Goal: Task Accomplishment & Management: Complete application form

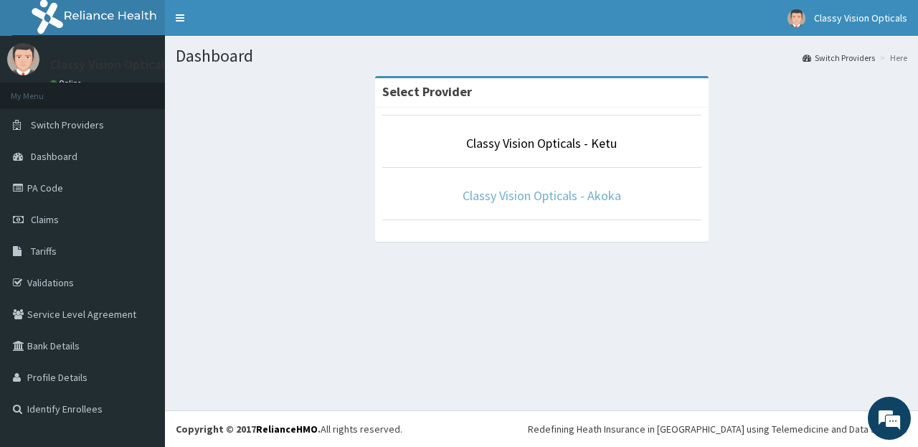
click at [571, 198] on link "Classy Vision Opticals - Akoka" at bounding box center [542, 195] width 159 height 17
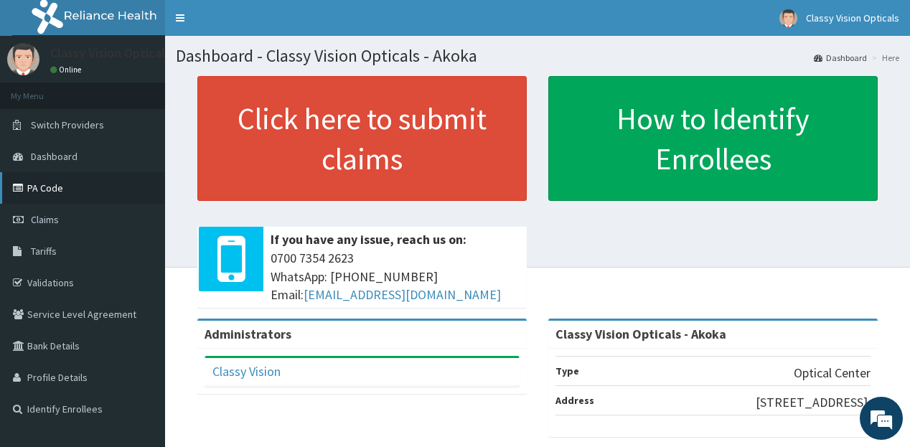
click at [50, 184] on link "PA Code" at bounding box center [82, 188] width 165 height 32
click at [32, 188] on link "PA Code" at bounding box center [82, 188] width 165 height 32
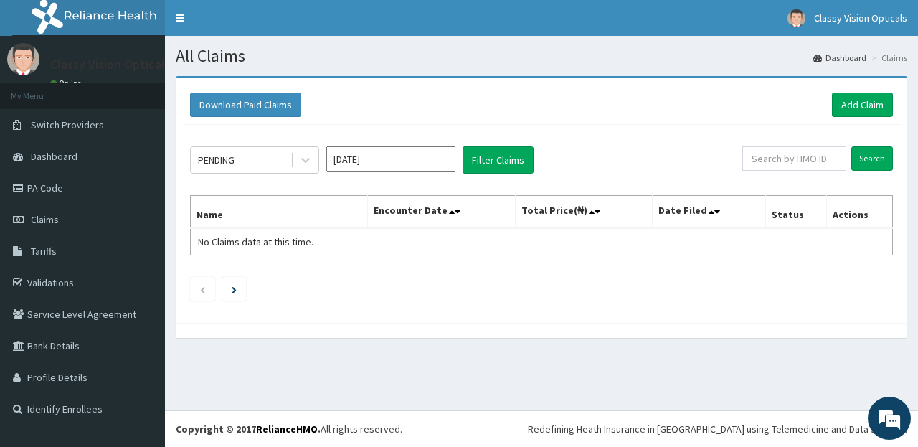
click at [382, 160] on input "Aug 2025" at bounding box center [390, 159] width 129 height 26
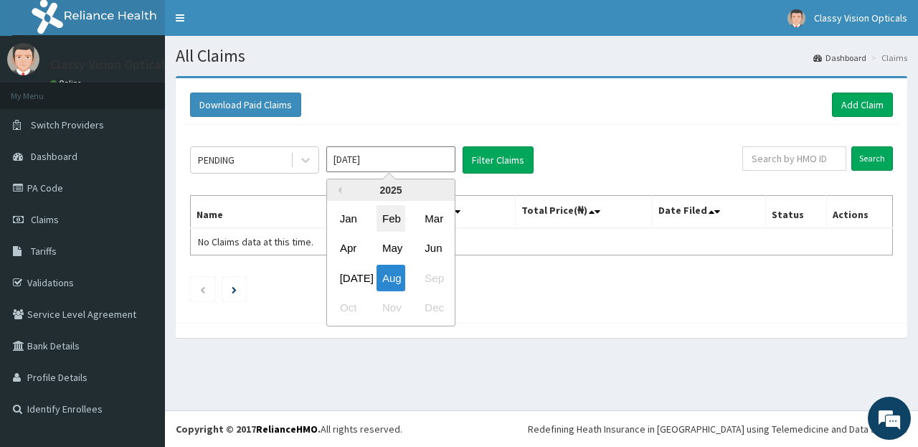
click at [396, 217] on div "Feb" at bounding box center [391, 218] width 29 height 27
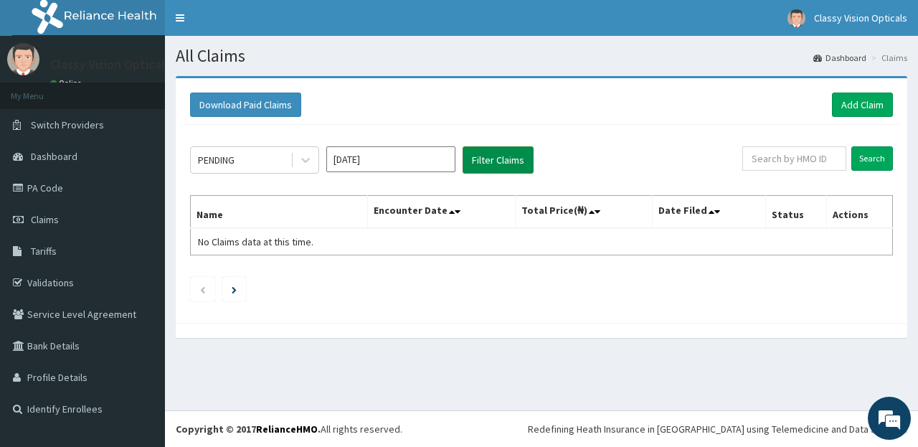
click at [508, 156] on button "Filter Claims" at bounding box center [498, 159] width 71 height 27
click at [306, 159] on icon at bounding box center [306, 160] width 14 height 14
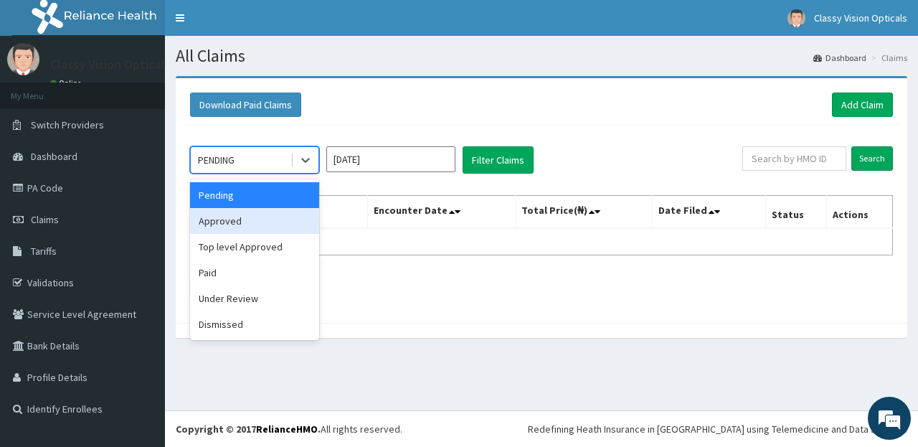
click at [281, 231] on div "Approved" at bounding box center [254, 221] width 129 height 26
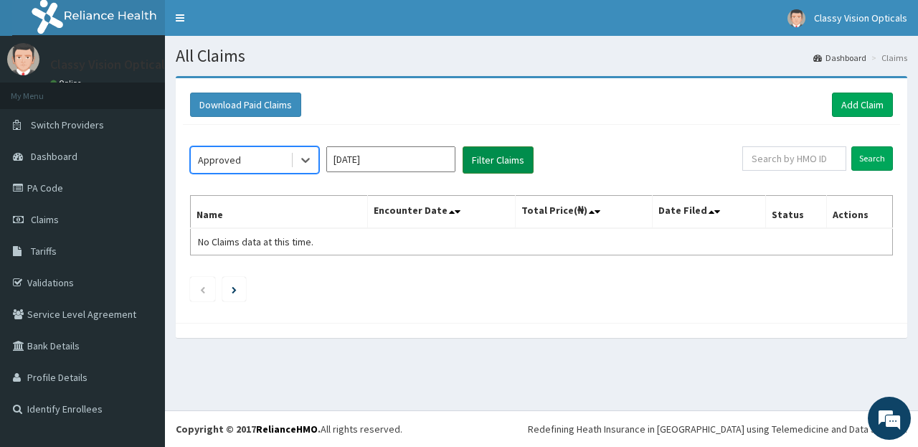
click at [495, 166] on button "Filter Claims" at bounding box center [498, 159] width 71 height 27
click at [497, 160] on button "Filter Claims" at bounding box center [498, 159] width 71 height 27
click at [303, 159] on icon at bounding box center [305, 161] width 9 height 5
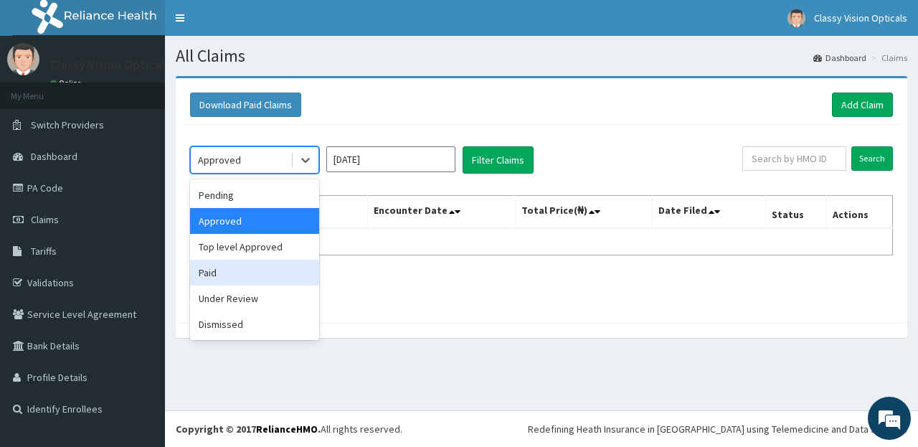
click at [255, 261] on div "Paid" at bounding box center [254, 273] width 129 height 26
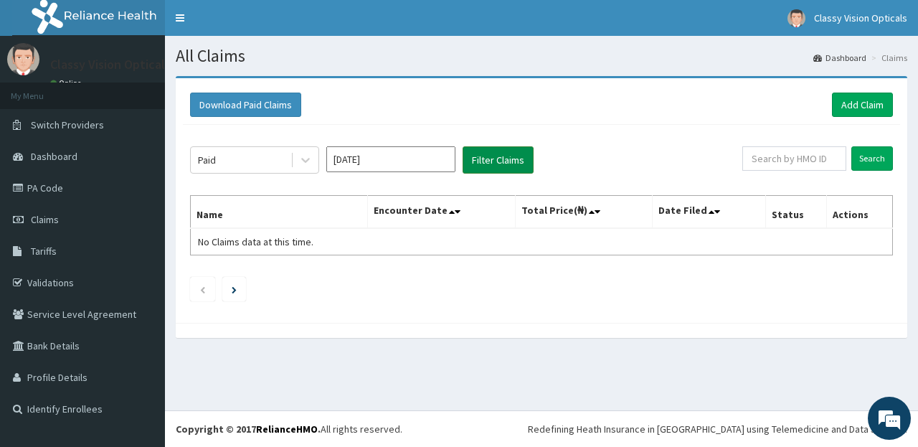
click at [504, 159] on button "Filter Claims" at bounding box center [498, 159] width 71 height 27
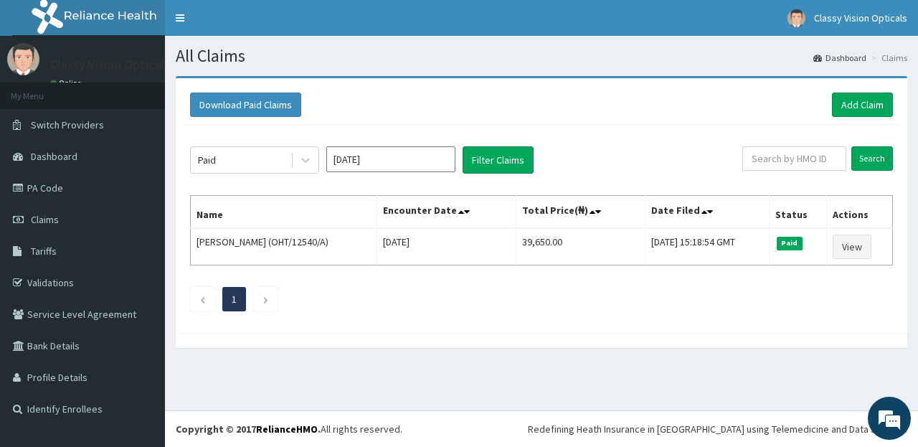
click at [428, 160] on input "Feb 2025" at bounding box center [390, 159] width 129 height 26
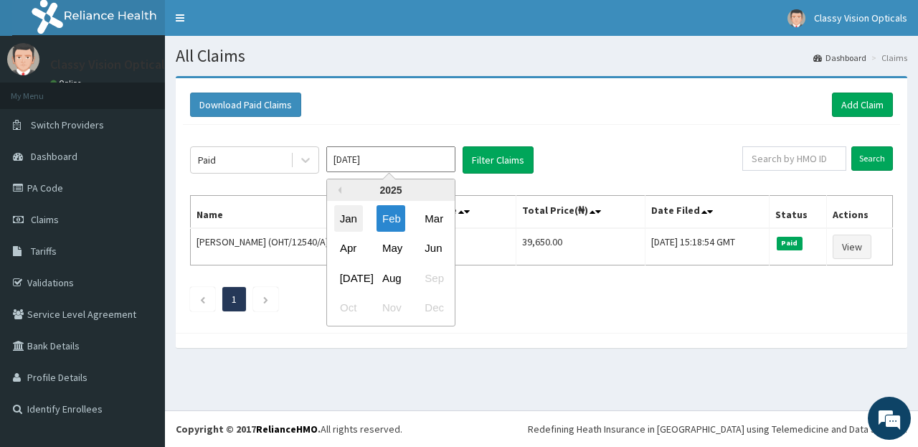
click at [353, 220] on div "Jan" at bounding box center [348, 218] width 29 height 27
type input "Jan 2025"
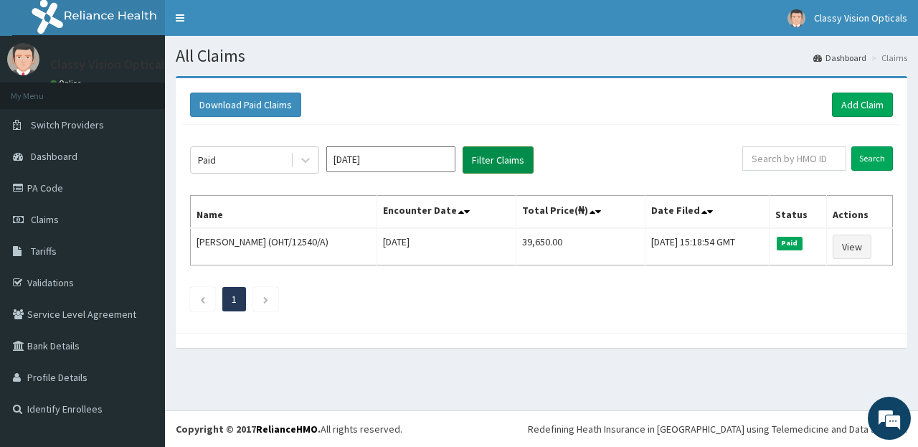
click at [498, 156] on button "Filter Claims" at bounding box center [498, 159] width 71 height 27
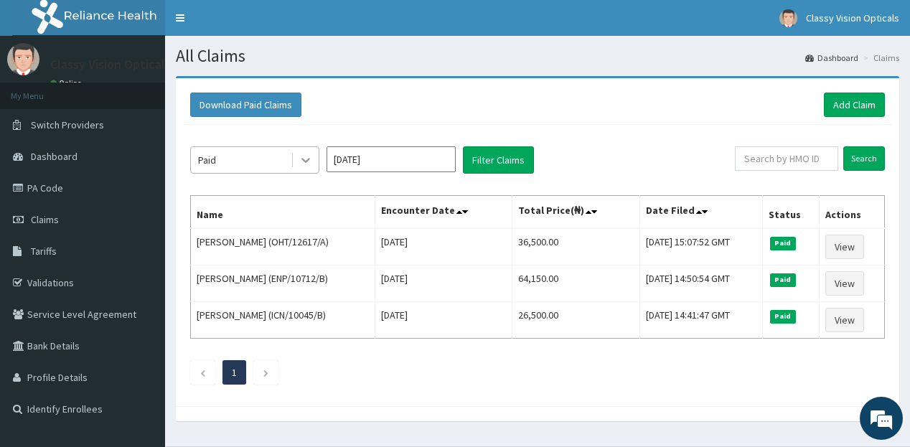
click at [301, 154] on icon at bounding box center [306, 160] width 14 height 14
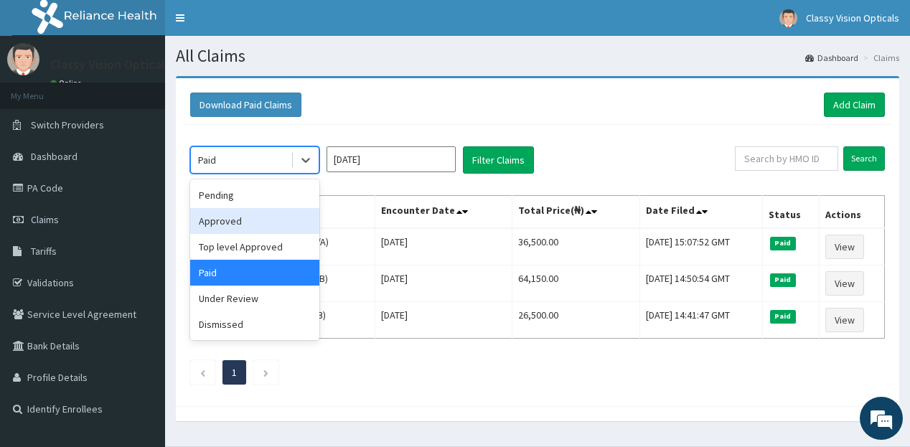
click at [275, 217] on div "Approved" at bounding box center [254, 221] width 129 height 26
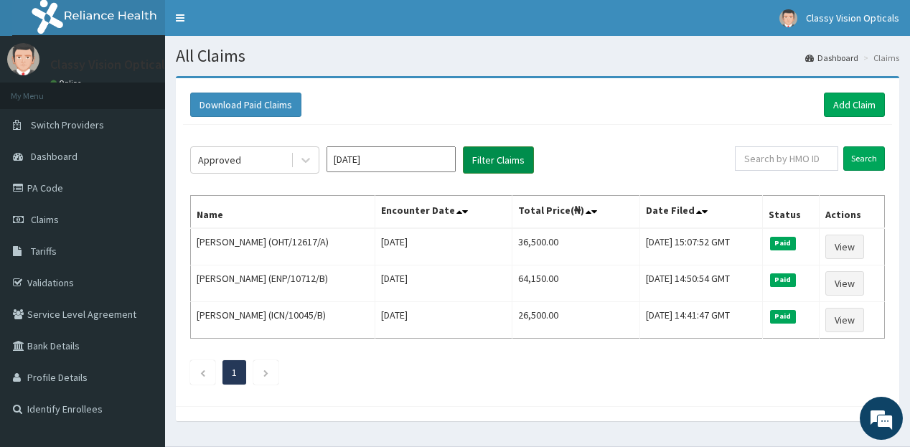
click at [487, 158] on button "Filter Claims" at bounding box center [498, 159] width 71 height 27
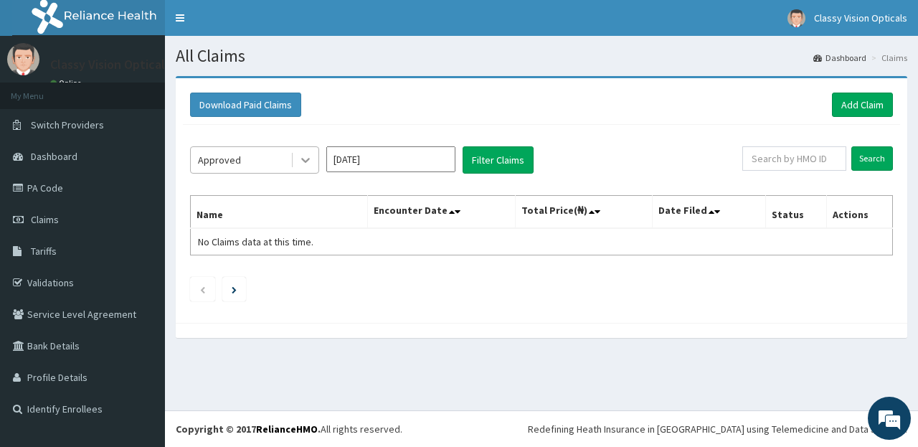
click at [306, 160] on icon at bounding box center [306, 160] width 14 height 14
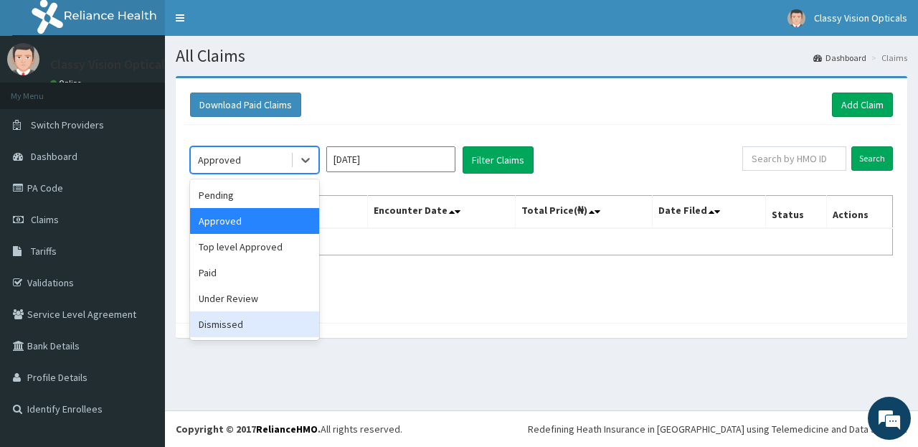
click at [263, 330] on div "Dismissed" at bounding box center [254, 324] width 129 height 26
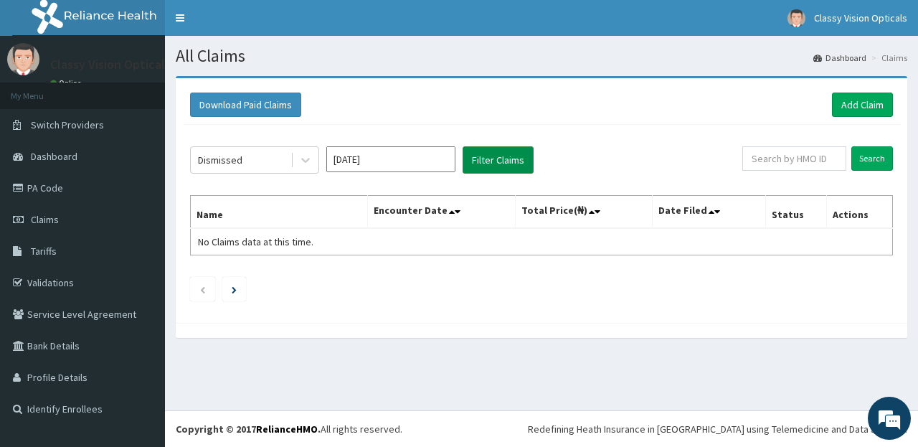
click at [493, 151] on button "Filter Claims" at bounding box center [498, 159] width 71 height 27
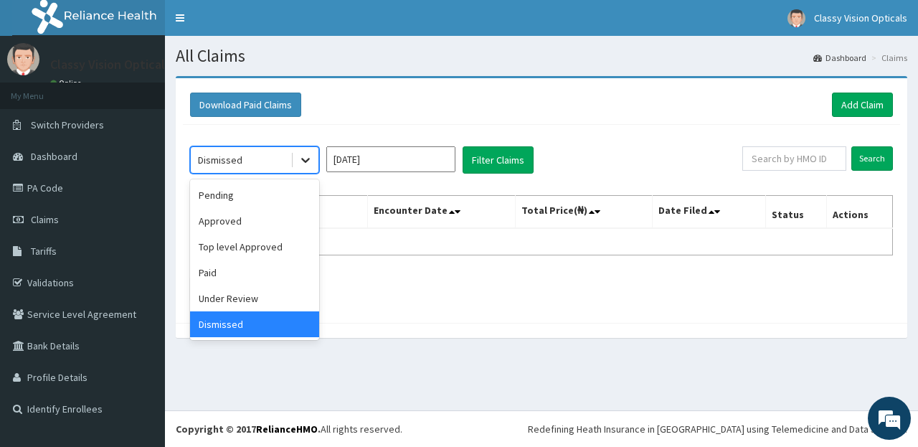
click at [304, 158] on icon at bounding box center [306, 160] width 14 height 14
click at [260, 215] on div "Approved" at bounding box center [254, 221] width 129 height 26
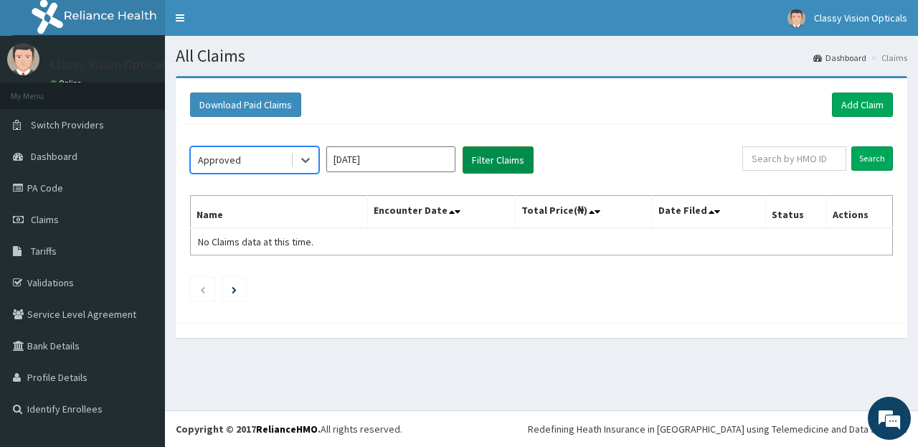
click at [495, 155] on button "Filter Claims" at bounding box center [498, 159] width 71 height 27
click at [313, 155] on icon at bounding box center [306, 160] width 14 height 14
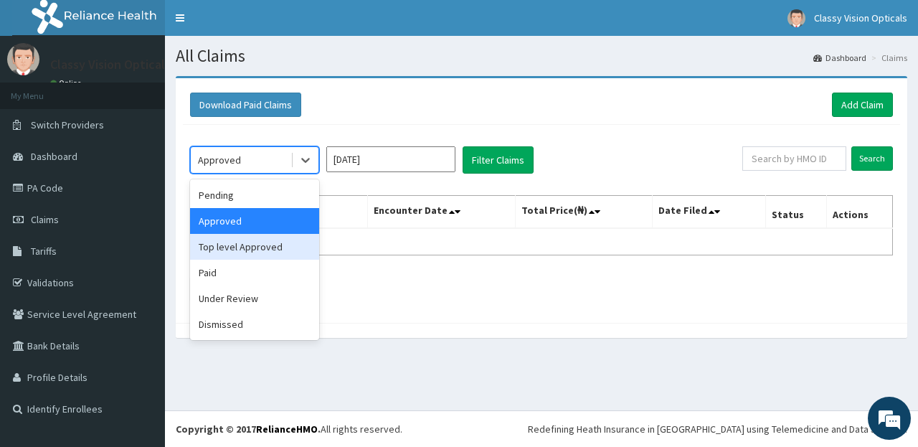
click at [280, 248] on div "Top level Approved" at bounding box center [254, 247] width 129 height 26
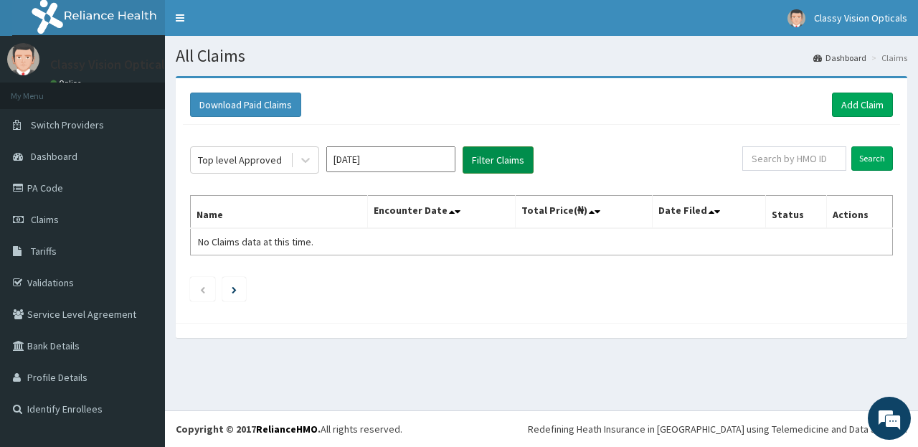
click at [502, 159] on button "Filter Claims" at bounding box center [498, 159] width 71 height 27
click at [303, 159] on icon at bounding box center [305, 161] width 9 height 5
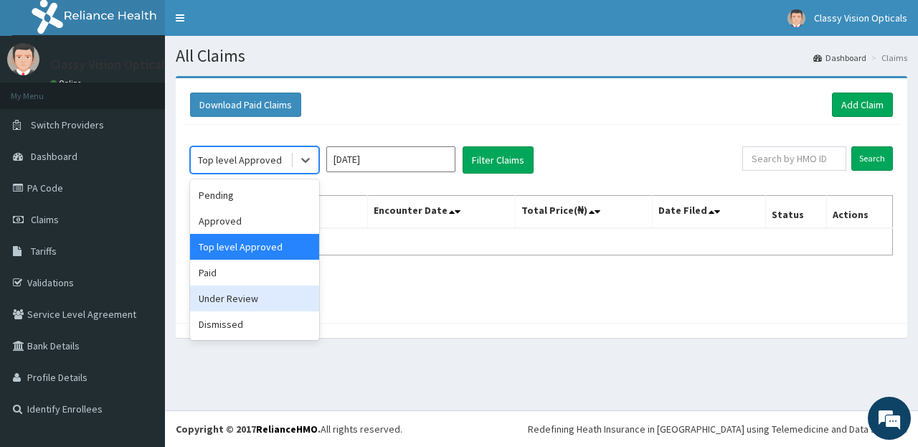
click at [258, 296] on div "Under Review" at bounding box center [254, 299] width 129 height 26
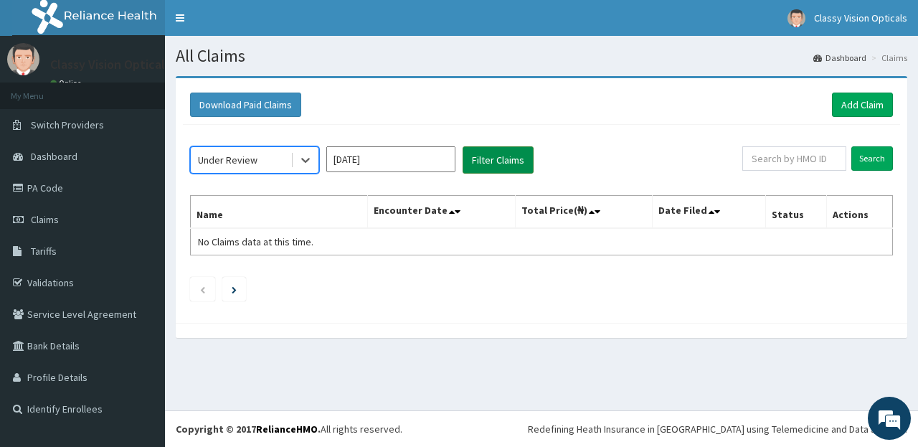
click at [491, 164] on button "Filter Claims" at bounding box center [498, 159] width 71 height 27
click at [298, 159] on div at bounding box center [306, 160] width 26 height 26
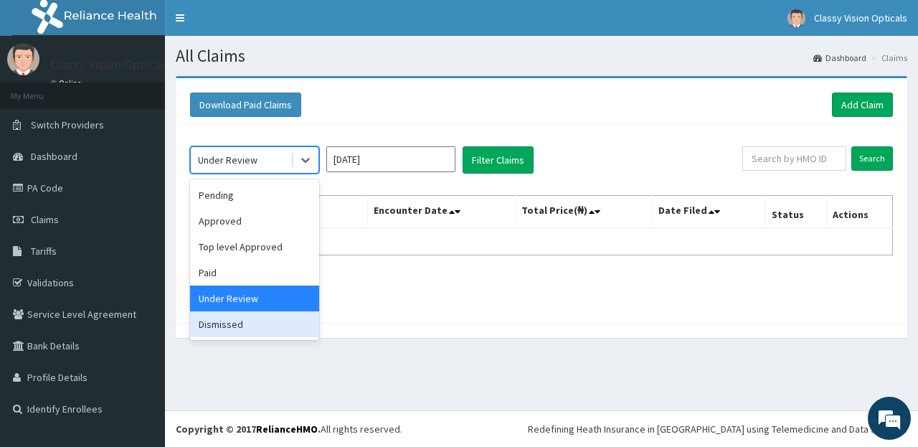
click at [249, 329] on div "Dismissed" at bounding box center [254, 324] width 129 height 26
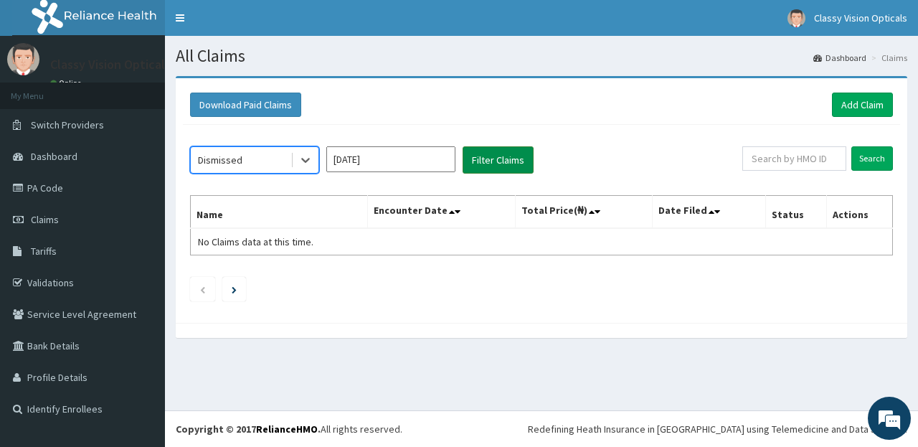
click at [489, 154] on button "Filter Claims" at bounding box center [498, 159] width 71 height 27
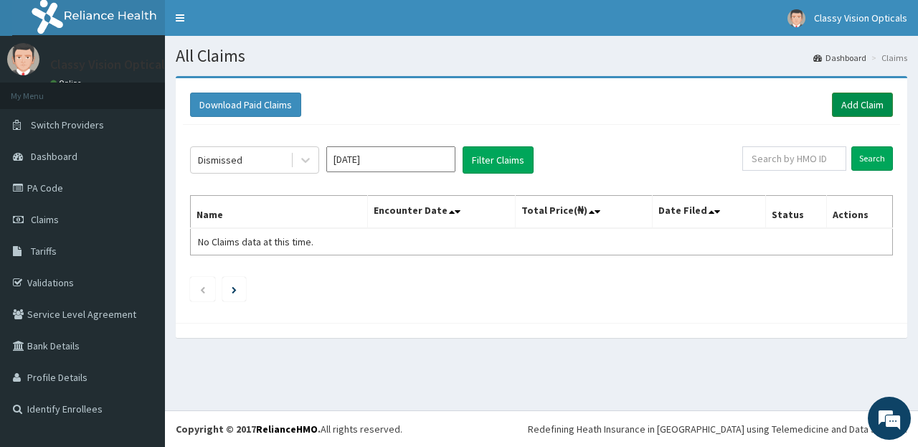
click at [870, 103] on link "Add Claim" at bounding box center [862, 105] width 61 height 24
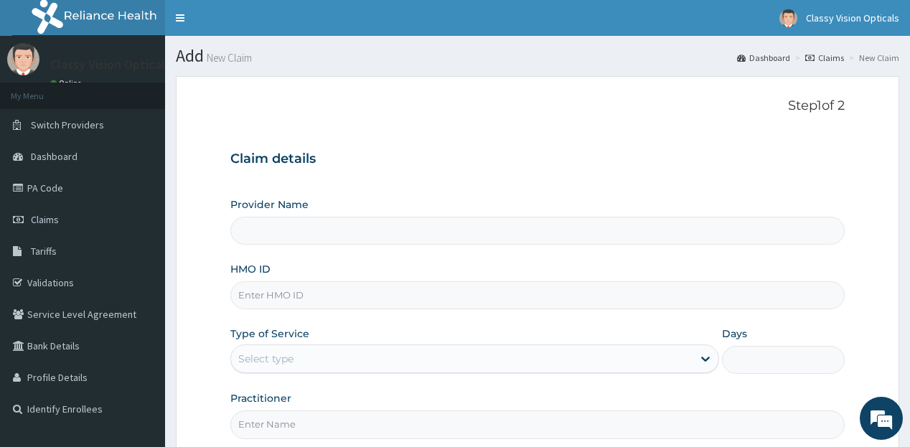
type input "Classy Vision Opticals - Akoka"
click at [255, 295] on input "HMO ID" at bounding box center [537, 295] width 614 height 28
paste input "RET/28741/A"
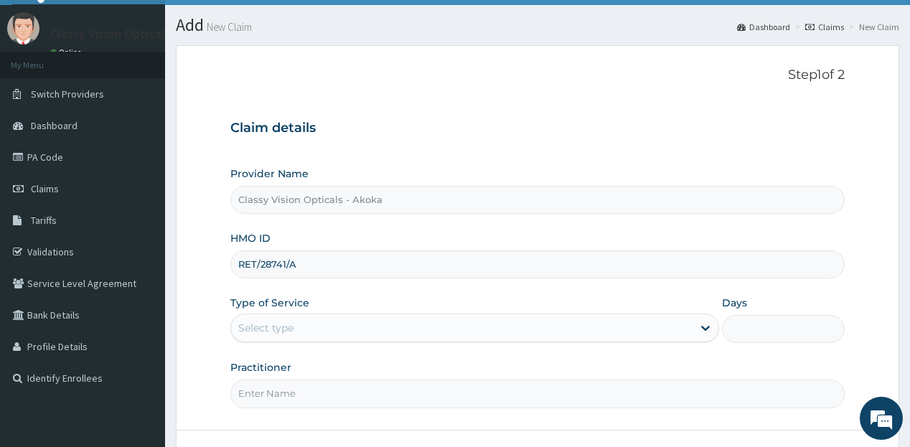
scroll to position [57, 0]
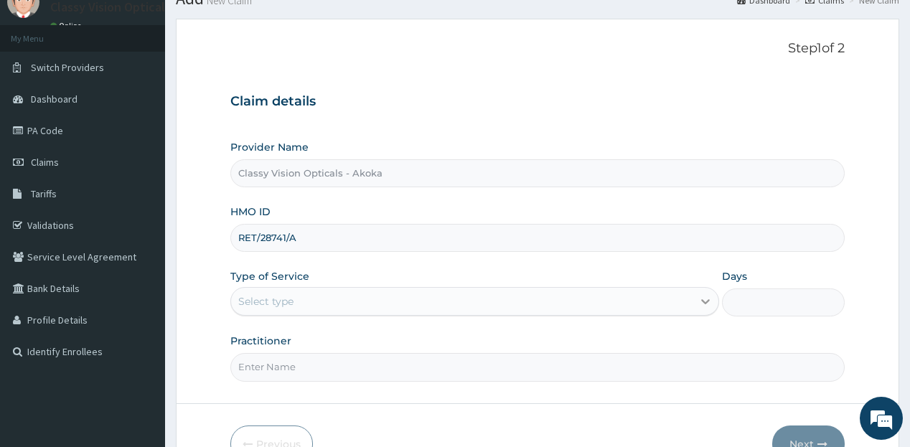
type input "RET/28741/A"
click at [709, 303] on icon at bounding box center [705, 301] width 14 height 14
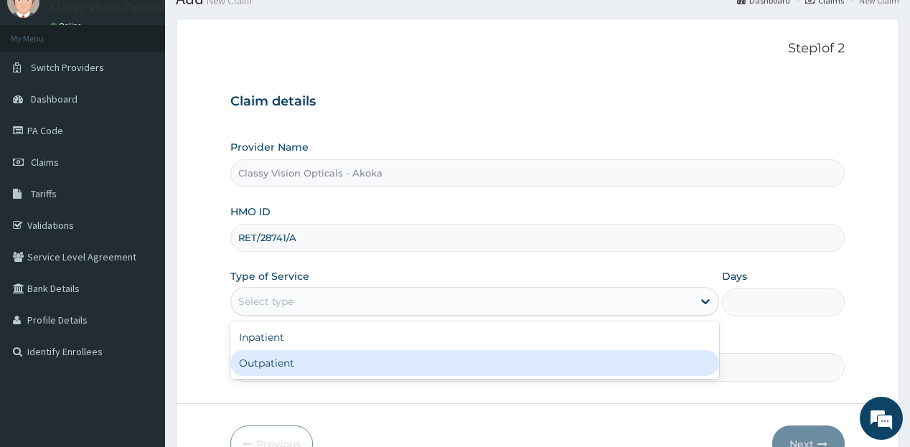
click at [617, 370] on div "Outpatient" at bounding box center [474, 363] width 489 height 26
type input "1"
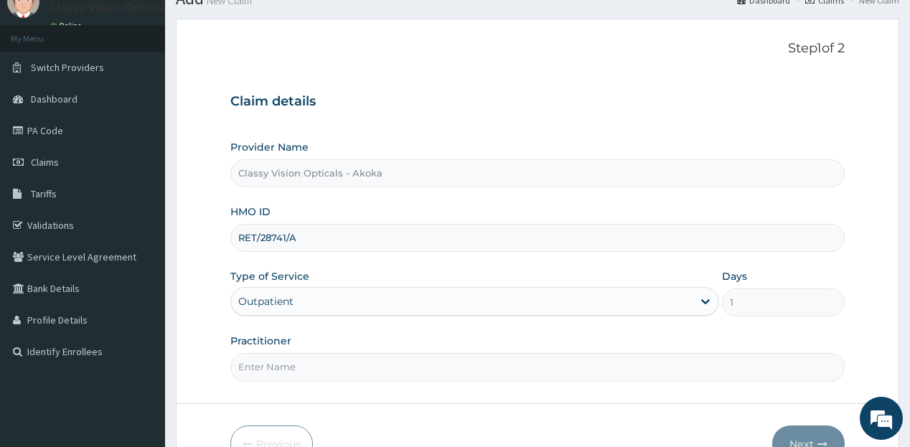
click at [535, 377] on input "Practitioner" at bounding box center [537, 367] width 614 height 28
type input "DR ONYINYE"
click at [805, 426] on button "Next" at bounding box center [808, 444] width 72 height 37
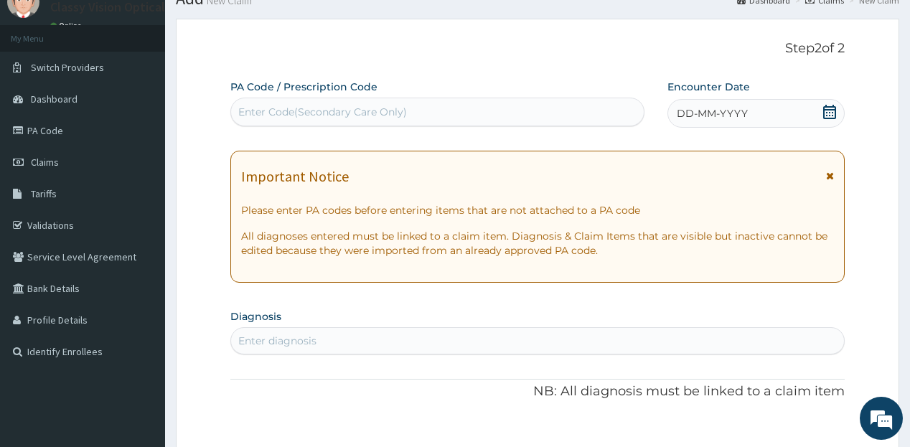
click at [287, 110] on div "Enter Code(Secondary Care Only)" at bounding box center [322, 112] width 169 height 14
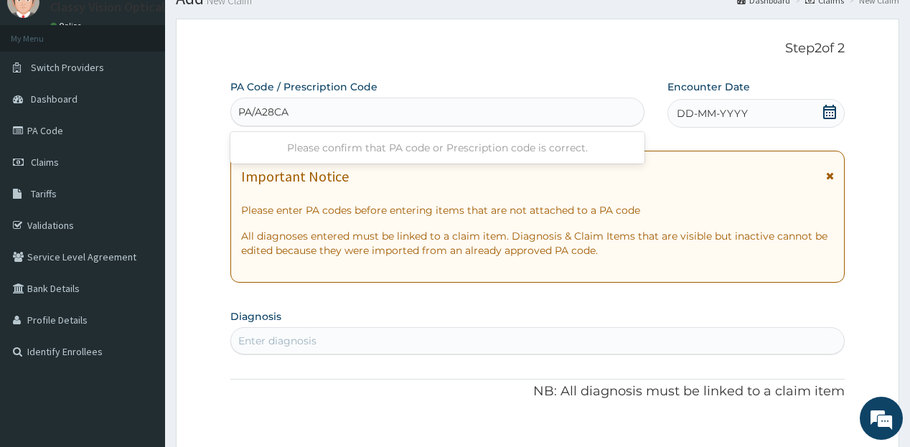
type input "PA/A28CA4"
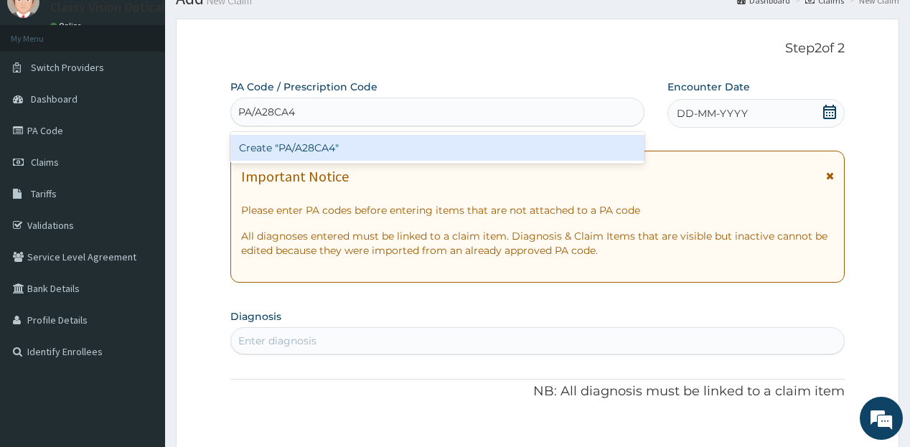
click at [345, 150] on div "Create "PA/A28CA4"" at bounding box center [436, 148] width 413 height 26
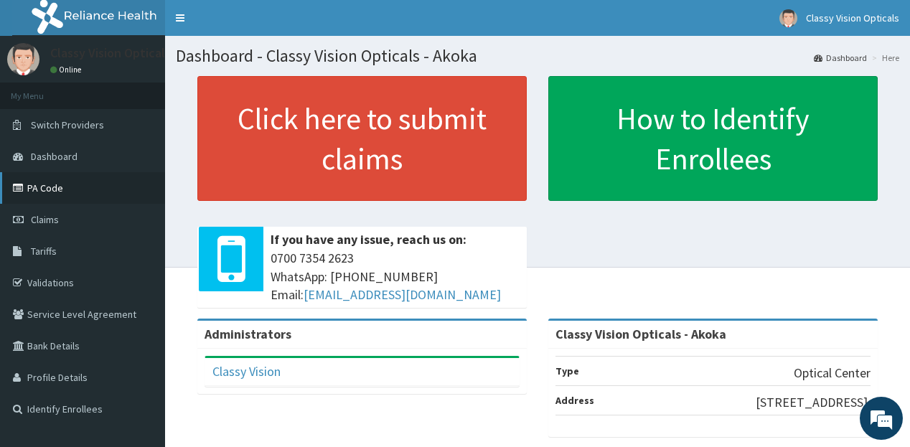
click at [33, 187] on link "PA Code" at bounding box center [82, 188] width 165 height 32
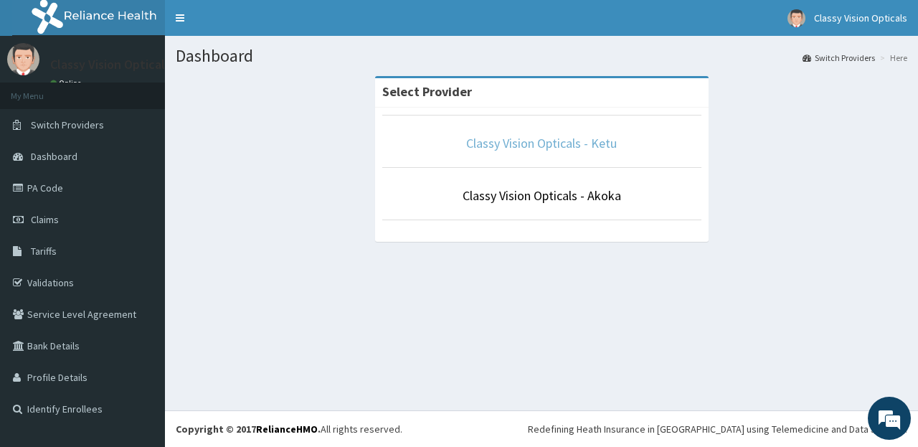
click at [598, 144] on link "Classy Vision Opticals - Ketu" at bounding box center [541, 143] width 151 height 17
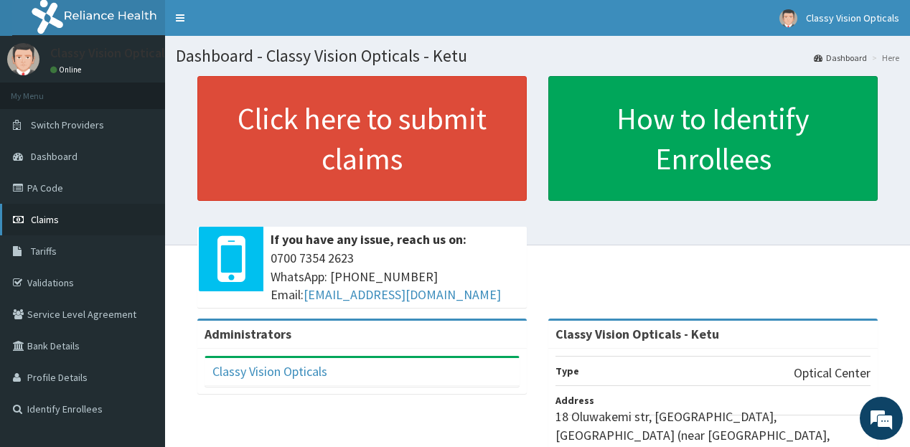
click at [32, 216] on span "Claims" at bounding box center [45, 219] width 28 height 13
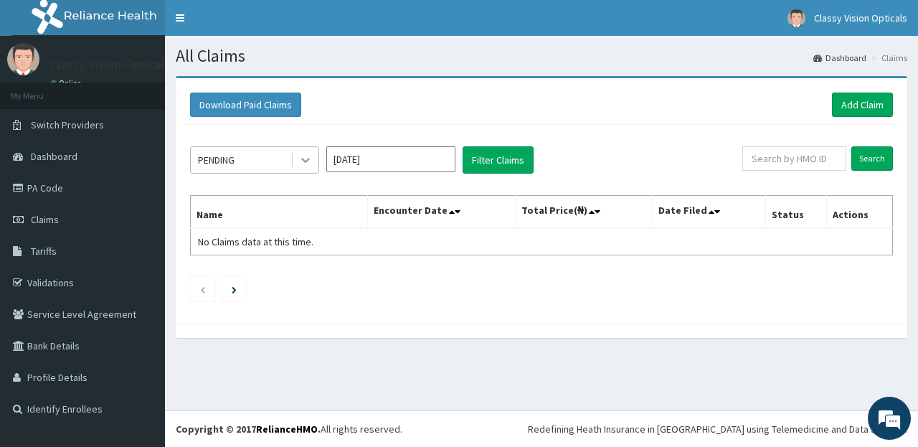
click at [304, 157] on icon at bounding box center [306, 160] width 14 height 14
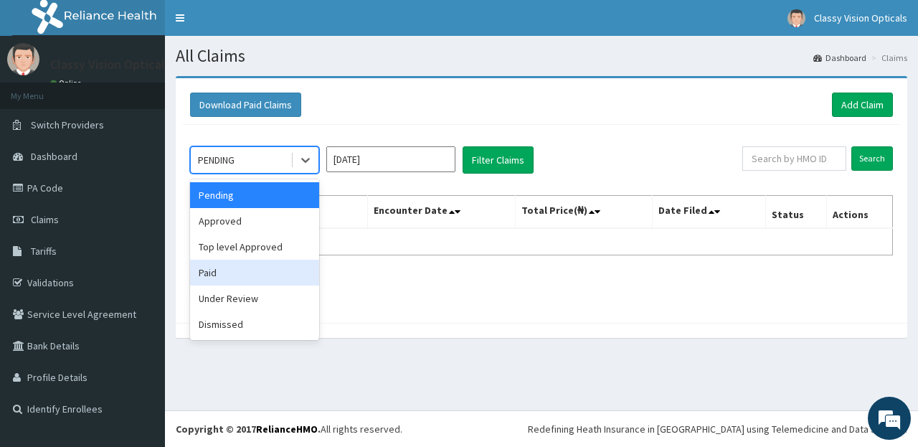
click at [261, 272] on div "Paid" at bounding box center [254, 273] width 129 height 26
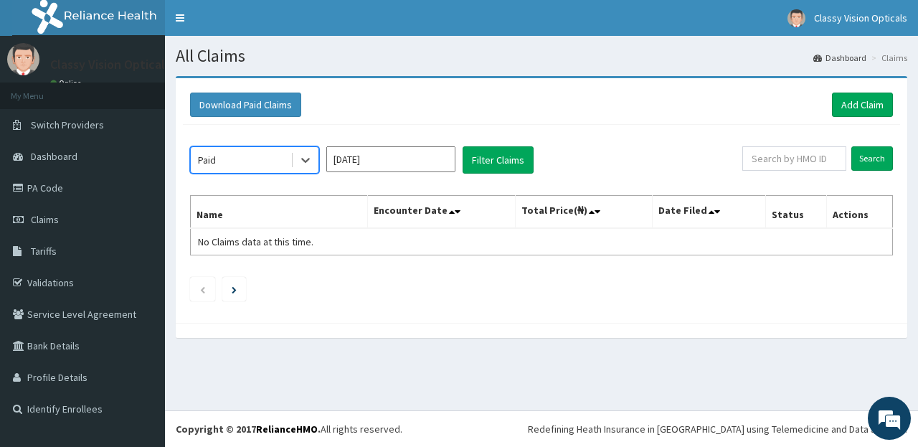
click at [438, 158] on input "Aug 2025" at bounding box center [390, 159] width 129 height 26
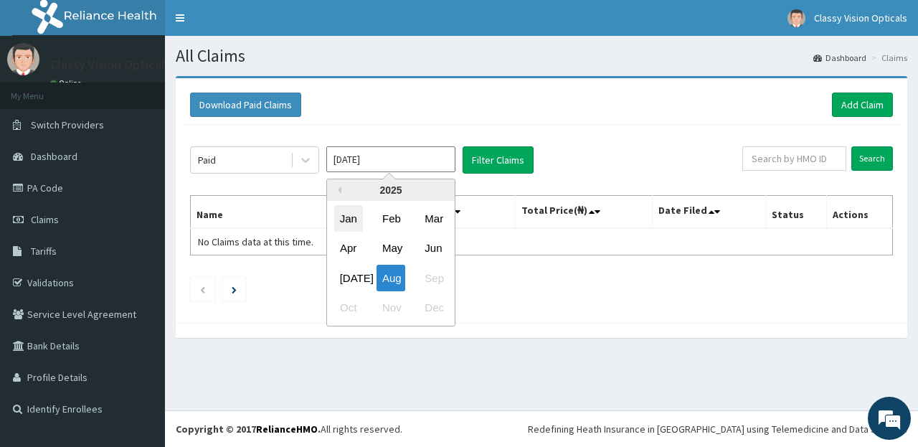
click at [339, 215] on div "Jan" at bounding box center [348, 218] width 29 height 27
type input "Jan 2025"
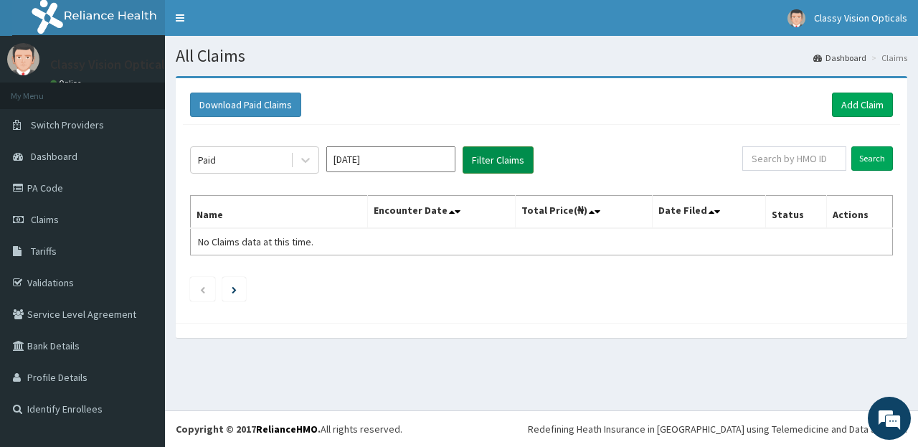
click at [505, 163] on button "Filter Claims" at bounding box center [498, 159] width 71 height 27
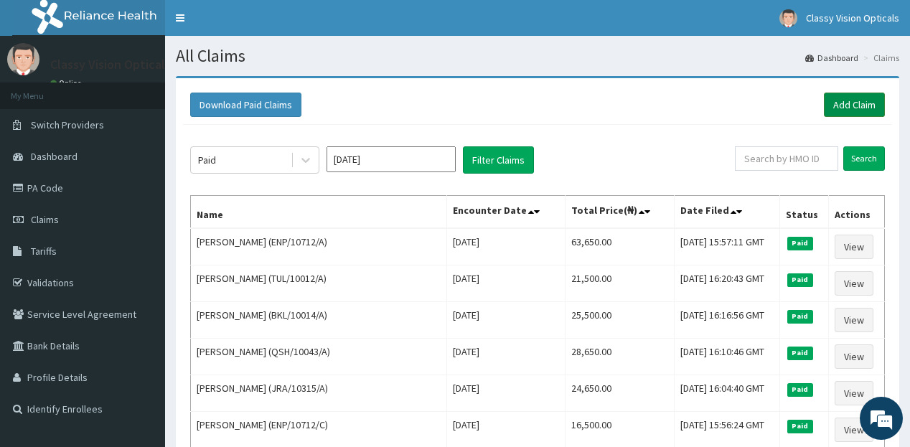
click at [858, 98] on link "Add Claim" at bounding box center [854, 105] width 61 height 24
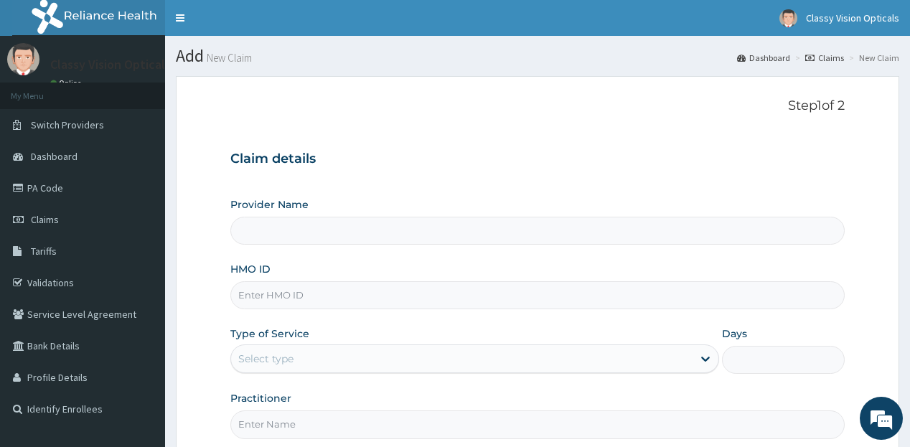
type input "Classy Vision Opticals - Ketu"
click at [283, 297] on input "HMO ID" at bounding box center [537, 295] width 614 height 28
paste input "RET/28741/A"
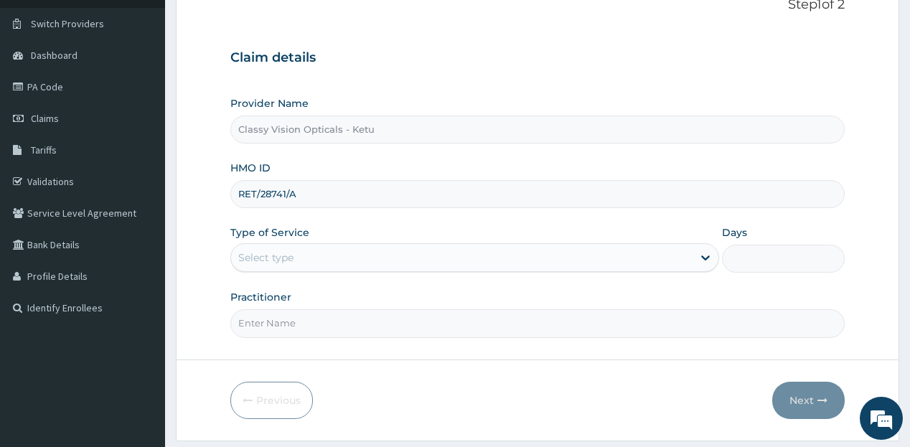
scroll to position [115, 0]
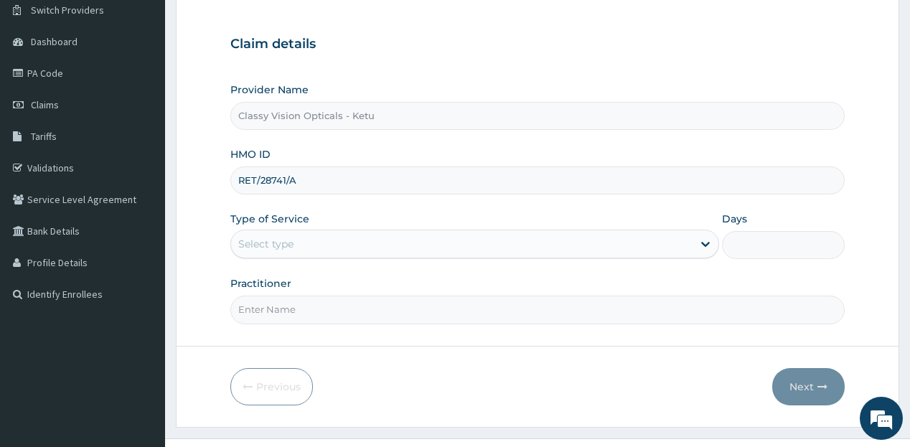
type input "RET/28741/A"
click at [560, 242] on div "Select type" at bounding box center [461, 243] width 461 height 23
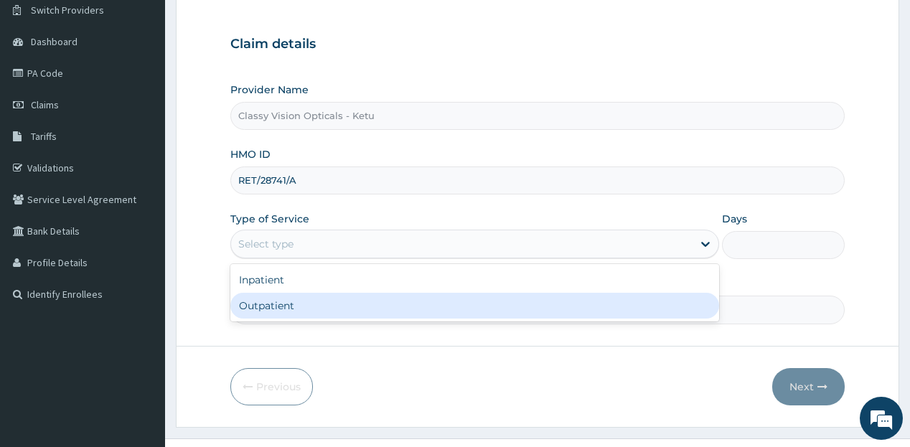
click at [535, 307] on div "Outpatient" at bounding box center [474, 306] width 489 height 26
type input "1"
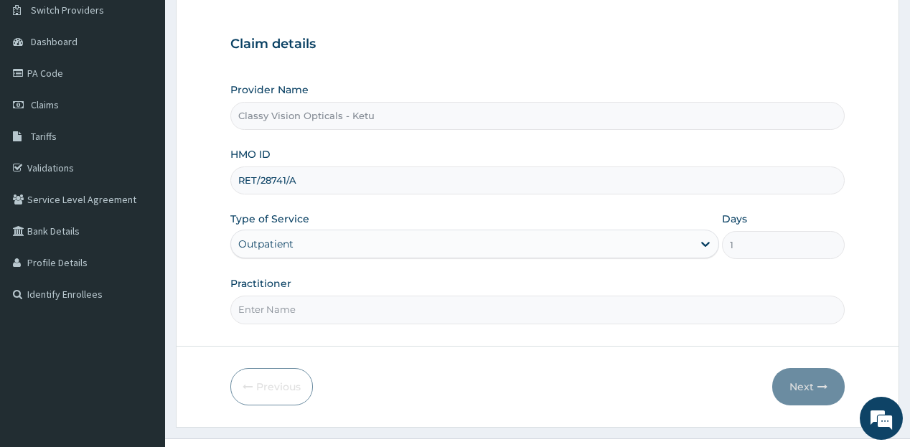
click at [540, 316] on input "Practitioner" at bounding box center [537, 310] width 614 height 28
type input "DR ONYINYE"
click at [793, 377] on button "Next" at bounding box center [808, 386] width 72 height 37
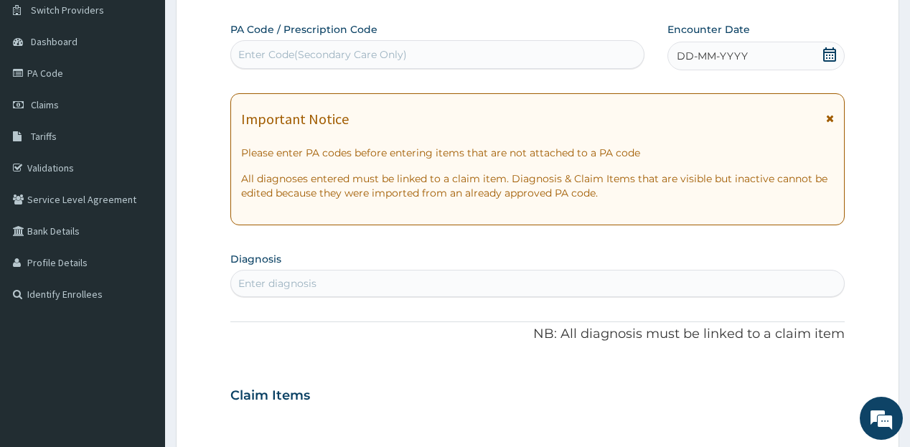
click at [396, 50] on div "Enter Code(Secondary Care Only)" at bounding box center [322, 54] width 169 height 14
click at [437, 52] on div "Enter Code(Secondary Care Only)" at bounding box center [437, 54] width 412 height 23
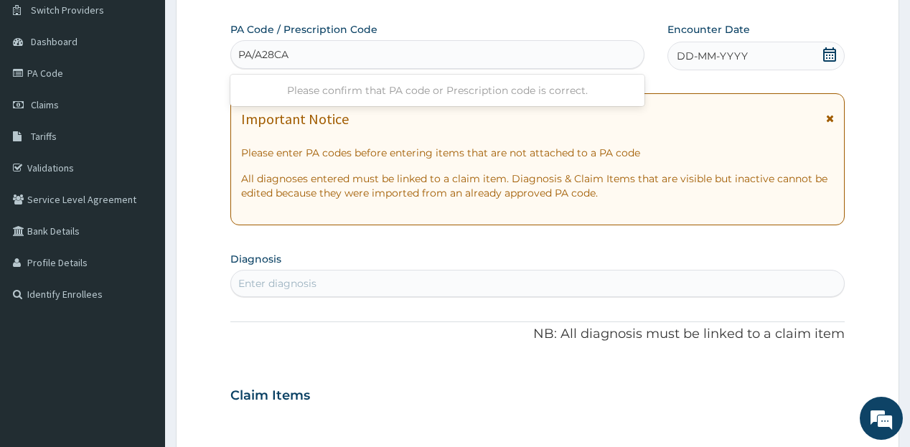
type input "PA/A28CA4"
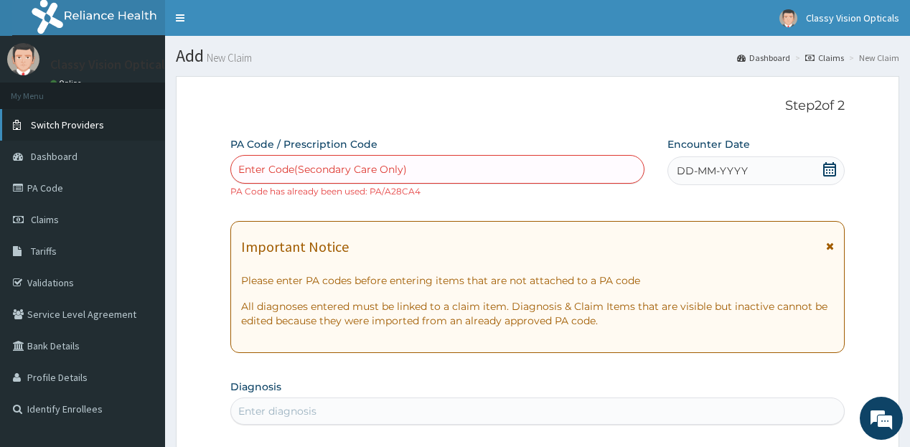
click at [60, 126] on span "Switch Providers" at bounding box center [67, 124] width 73 height 13
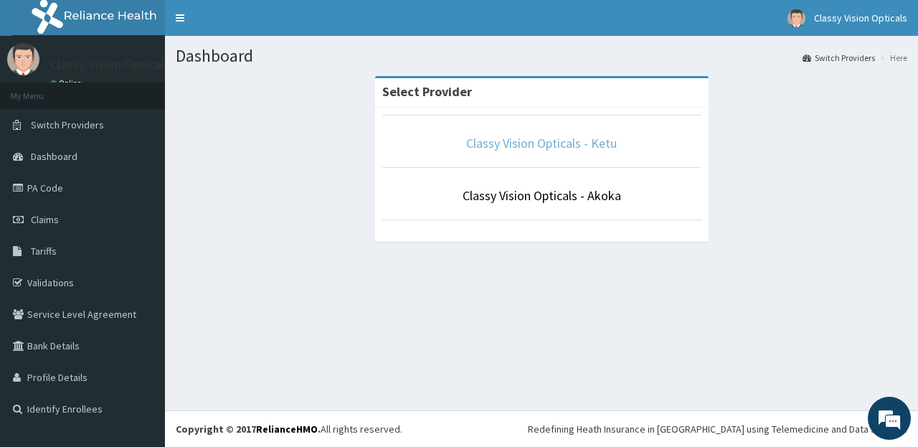
click at [565, 148] on link "Classy Vision Opticals - Ketu" at bounding box center [541, 143] width 151 height 17
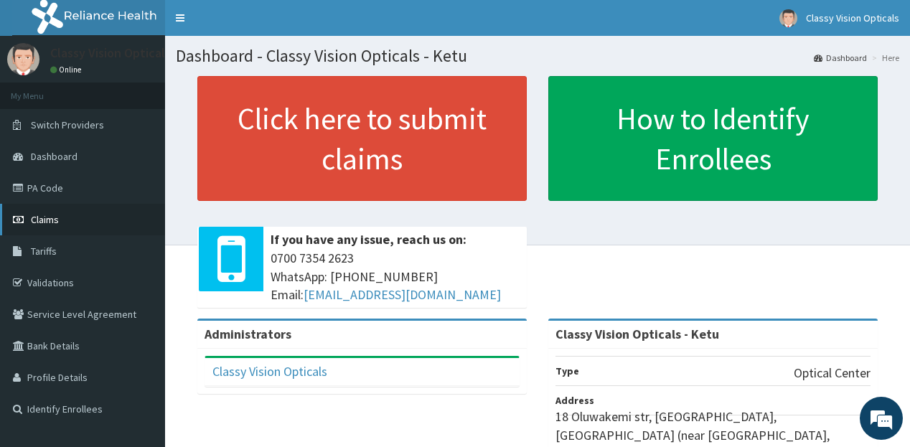
click at [46, 221] on span "Claims" at bounding box center [45, 219] width 28 height 13
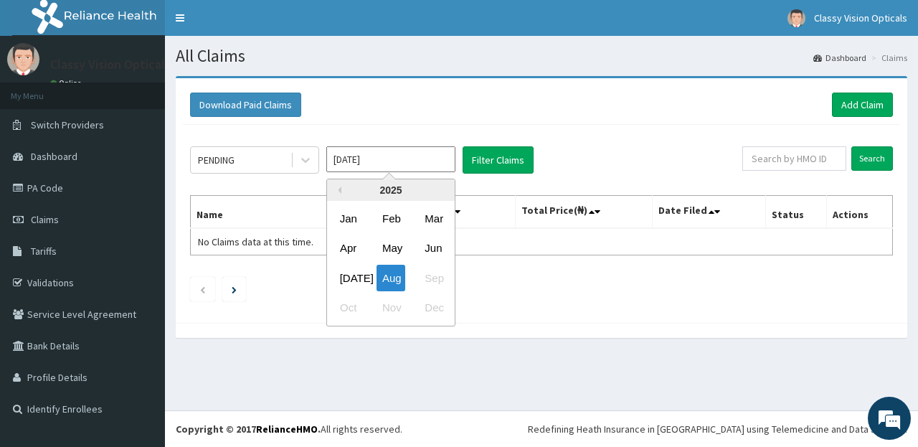
click at [396, 155] on input "[DATE]" at bounding box center [390, 159] width 129 height 26
click at [304, 157] on icon at bounding box center [306, 160] width 14 height 14
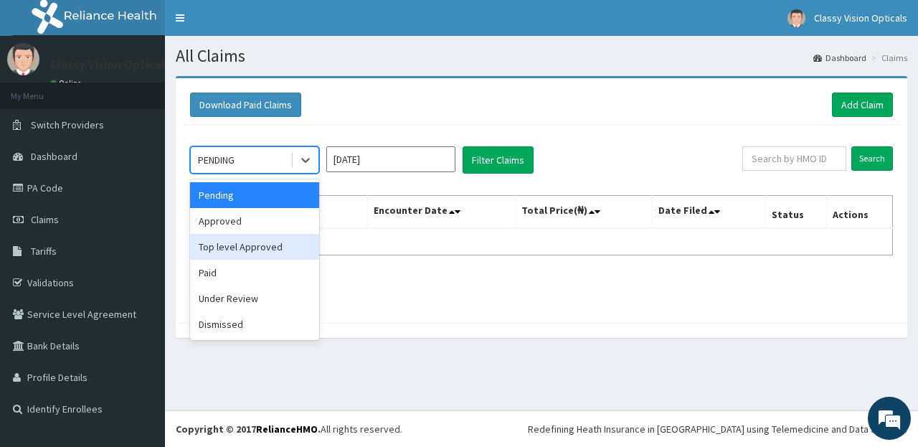
click at [291, 244] on div "Top level Approved" at bounding box center [254, 247] width 129 height 26
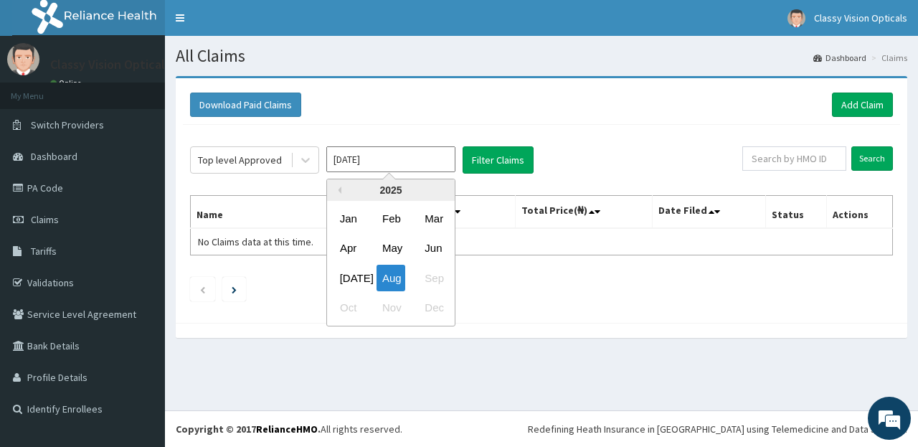
click at [426, 158] on input "[DATE]" at bounding box center [390, 159] width 129 height 26
click at [387, 193] on div "2025" at bounding box center [391, 190] width 128 height 22
click at [391, 189] on div "2025" at bounding box center [391, 190] width 128 height 22
click at [392, 188] on div "2025" at bounding box center [391, 190] width 128 height 22
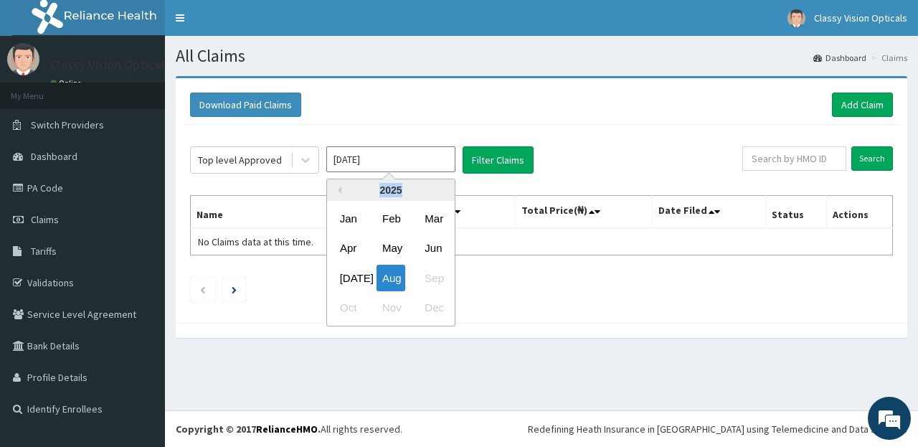
click at [390, 194] on div "2025" at bounding box center [391, 190] width 128 height 22
click at [338, 190] on button "Previous Year" at bounding box center [337, 190] width 7 height 7
click at [423, 307] on div "Dec" at bounding box center [433, 308] width 29 height 27
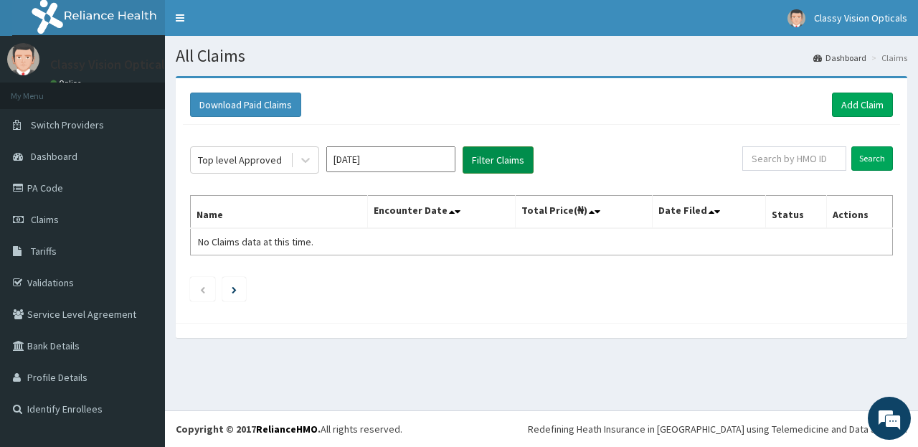
click at [499, 151] on button "Filter Claims" at bounding box center [498, 159] width 71 height 27
click at [499, 157] on button "Filter Claims" at bounding box center [498, 159] width 71 height 27
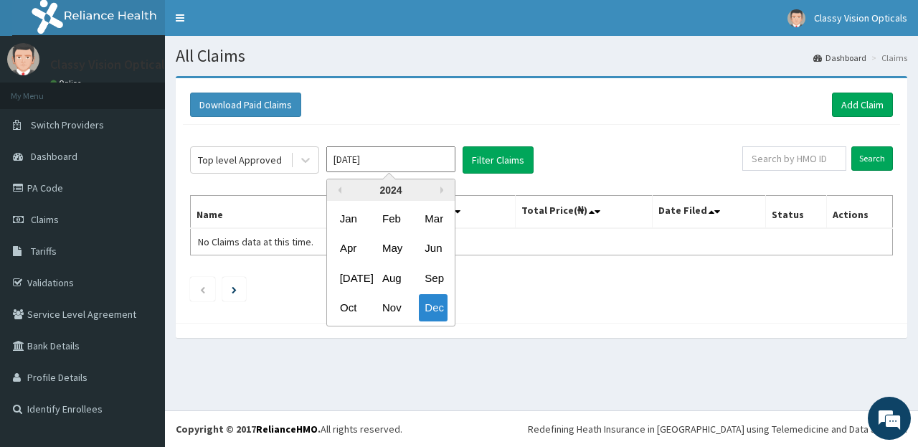
click at [425, 159] on input "[DATE]" at bounding box center [390, 159] width 129 height 26
click at [385, 304] on div "Nov" at bounding box center [391, 308] width 29 height 27
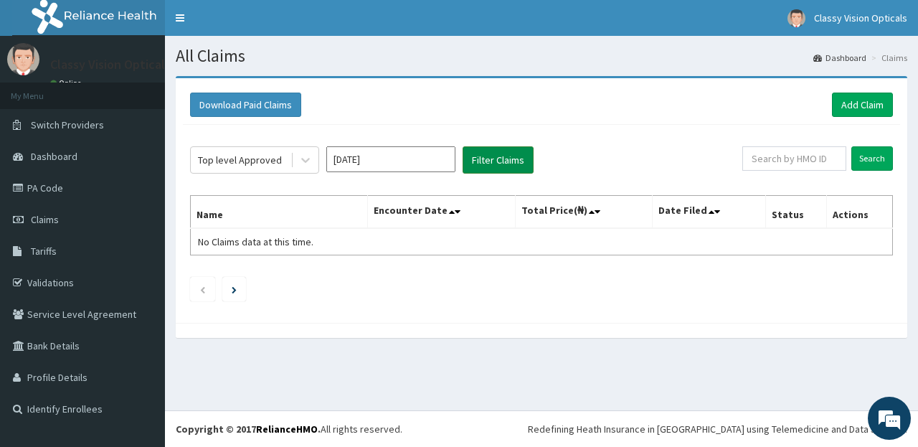
click at [504, 154] on button "Filter Claims" at bounding box center [498, 159] width 71 height 27
click at [293, 155] on div at bounding box center [306, 160] width 26 height 26
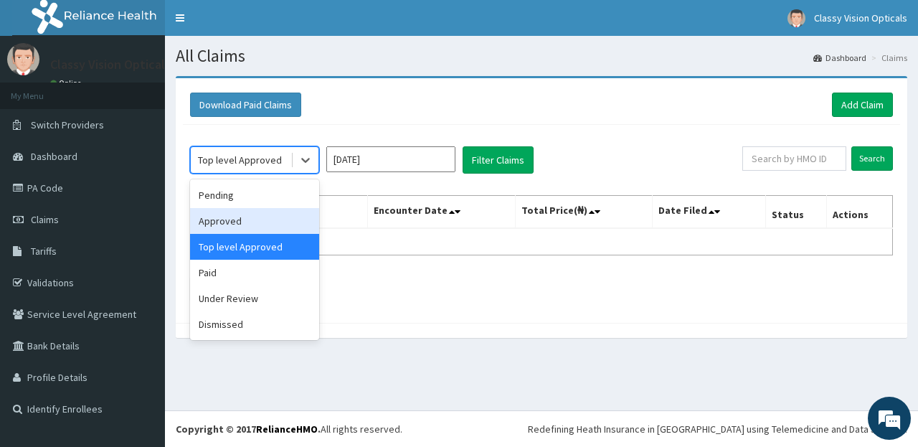
click at [240, 224] on div "Approved" at bounding box center [254, 221] width 129 height 26
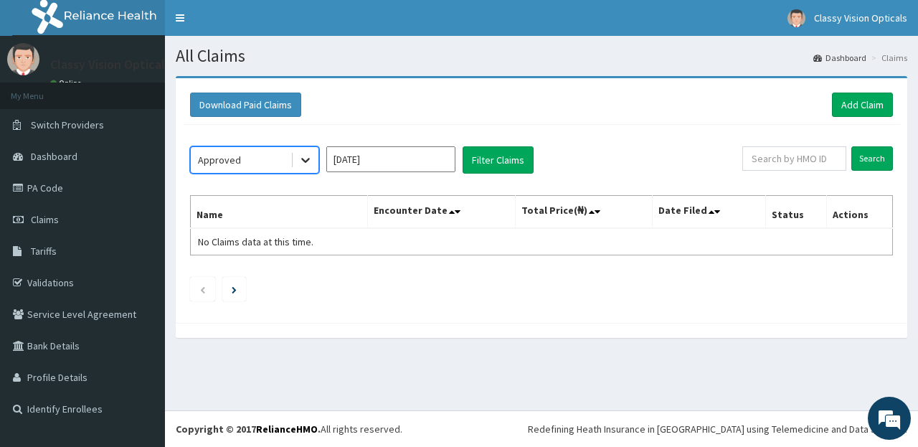
click at [304, 159] on icon at bounding box center [305, 161] width 9 height 5
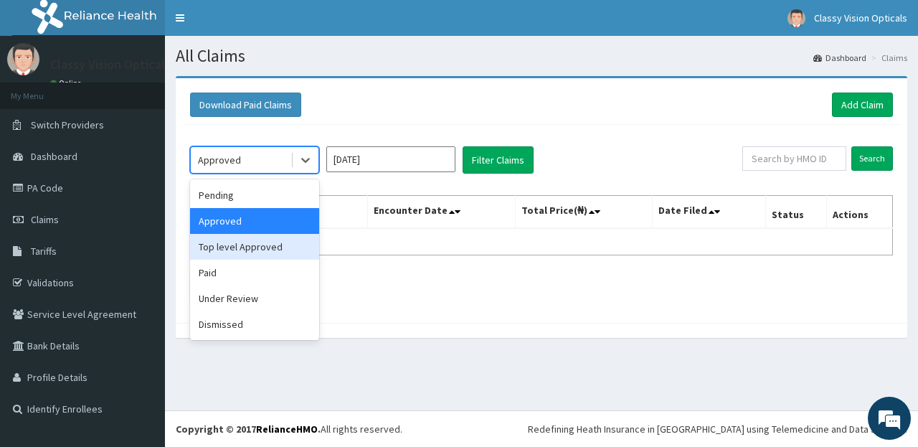
click at [286, 245] on div "Top level Approved" at bounding box center [254, 247] width 129 height 26
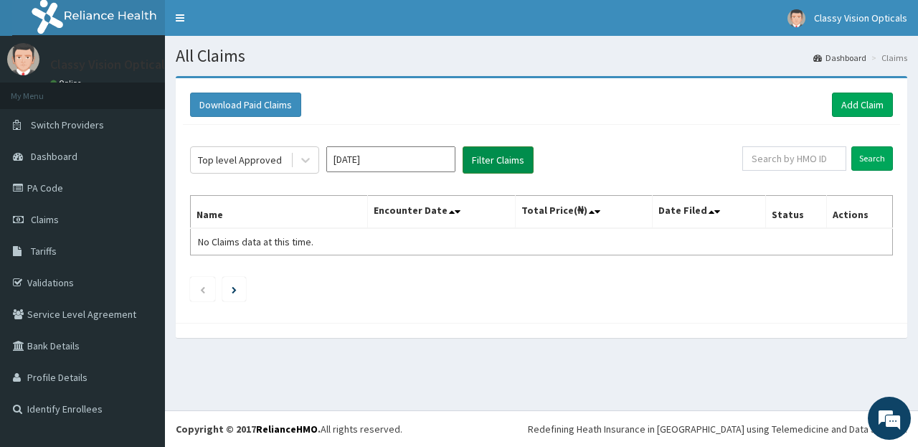
click at [487, 162] on button "Filter Claims" at bounding box center [498, 159] width 71 height 27
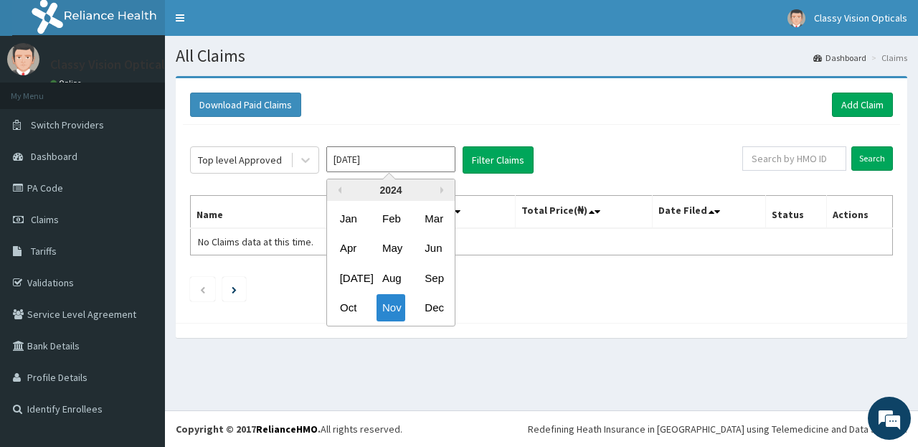
click at [376, 154] on input "[DATE]" at bounding box center [390, 159] width 129 height 26
click at [347, 300] on div "Oct" at bounding box center [348, 308] width 29 height 27
type input "[DATE]"
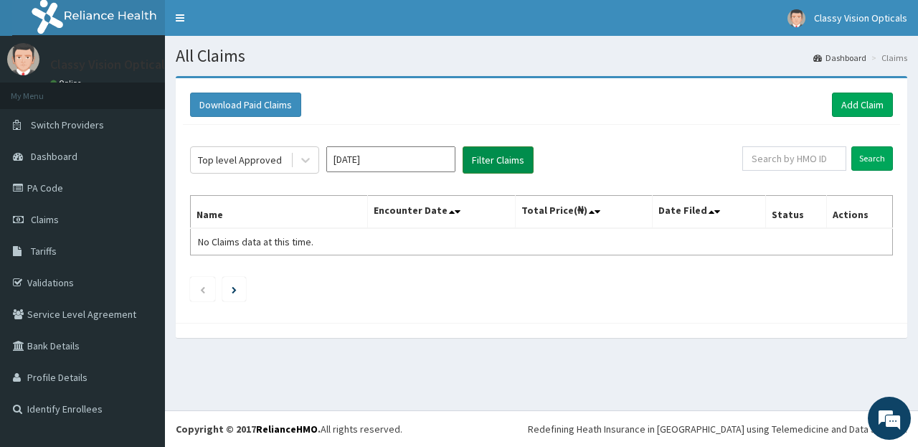
click at [483, 164] on button "Filter Claims" at bounding box center [498, 159] width 71 height 27
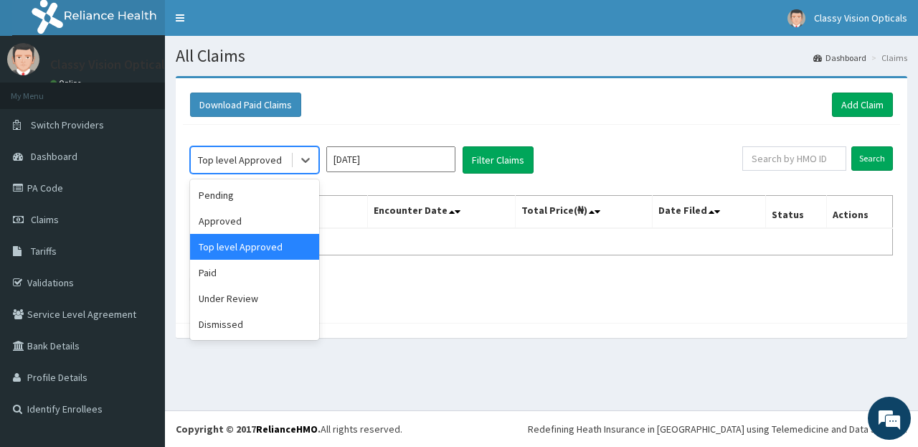
click at [257, 154] on div "Top level Approved" at bounding box center [240, 160] width 84 height 14
click at [252, 220] on div "Approved" at bounding box center [254, 221] width 129 height 26
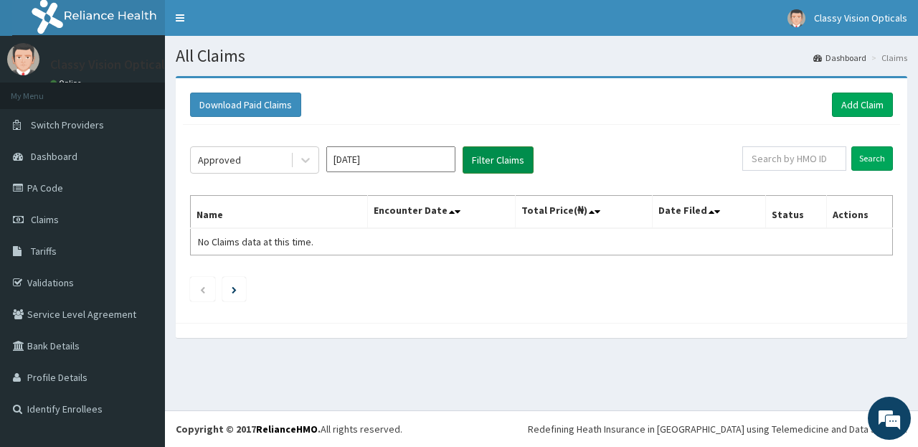
click at [514, 156] on button "Filter Claims" at bounding box center [498, 159] width 71 height 27
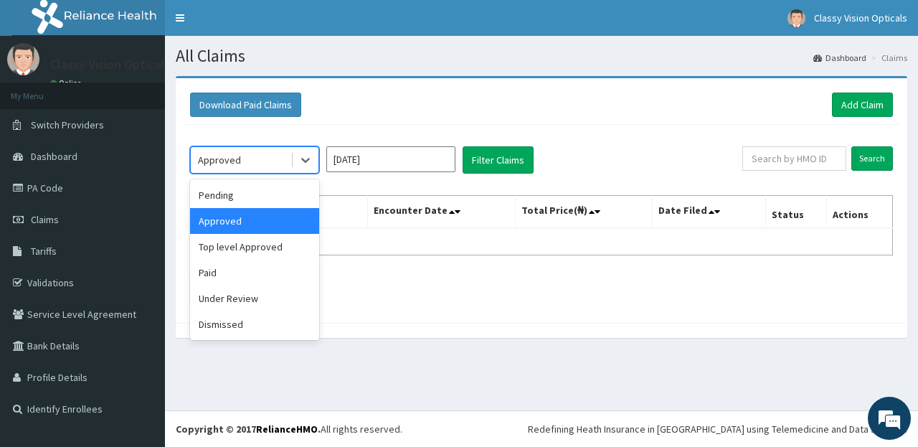
click at [281, 159] on div "Approved" at bounding box center [241, 160] width 100 height 23
click at [255, 276] on div "Paid" at bounding box center [254, 273] width 129 height 26
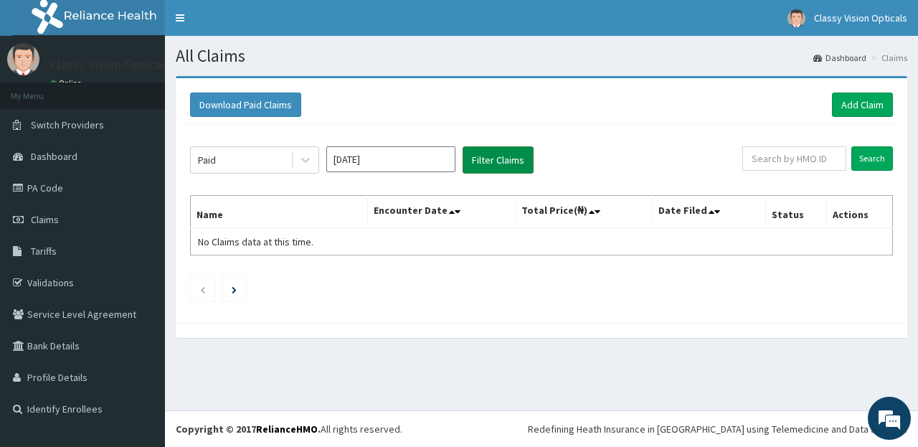
click at [483, 155] on button "Filter Claims" at bounding box center [498, 159] width 71 height 27
